Goal: Information Seeking & Learning: Learn about a topic

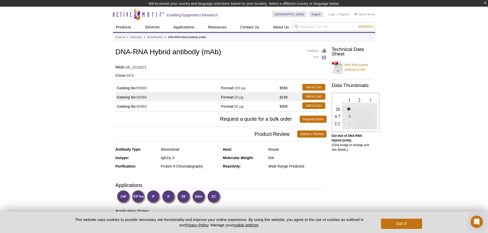
drag, startPoint x: 147, startPoint y: 98, endPoint x: 137, endPoint y: 98, distance: 10.3
click at [137, 98] on tbody "Catalog No: 65683 Format: 100 µg $530 Add to Cart Catalog No: 65684 Format: 10 …" at bounding box center [220, 97] width 211 height 28
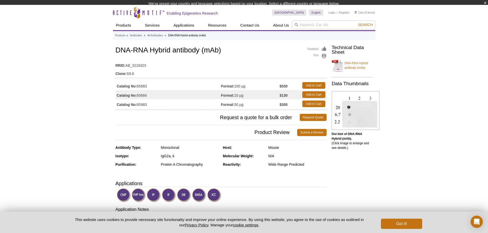
click at [150, 107] on table "Catalog No: 65683 Format: 100 µg $530 Add to Cart Catalog No: 65684 Format: 10 …" at bounding box center [220, 95] width 211 height 30
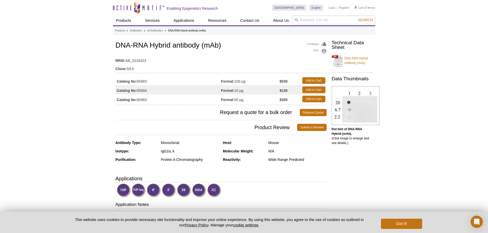
click at [138, 99] on td "Catalog No: 65983" at bounding box center [167, 98] width 105 height 9
